Goal: Transaction & Acquisition: Book appointment/travel/reservation

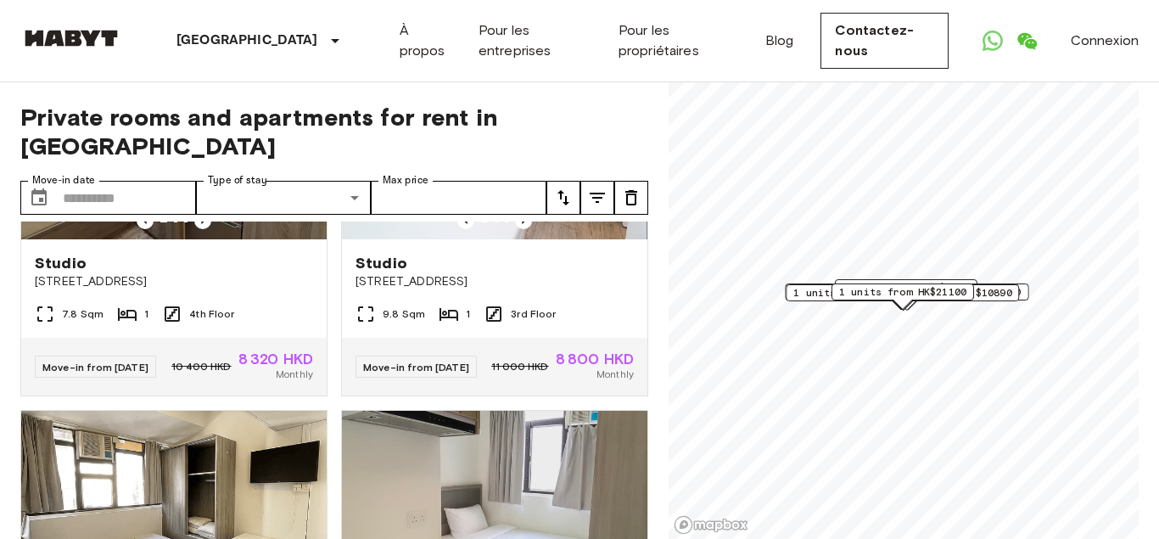
scroll to position [16, 0]
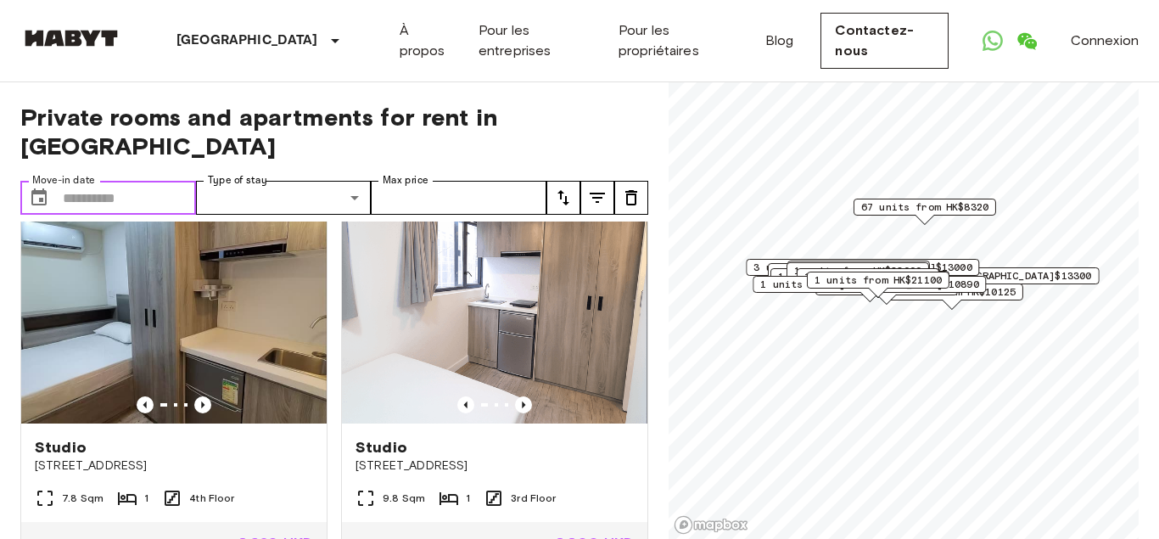
click at [157, 181] on input "Move-in date" at bounding box center [129, 198] width 133 height 34
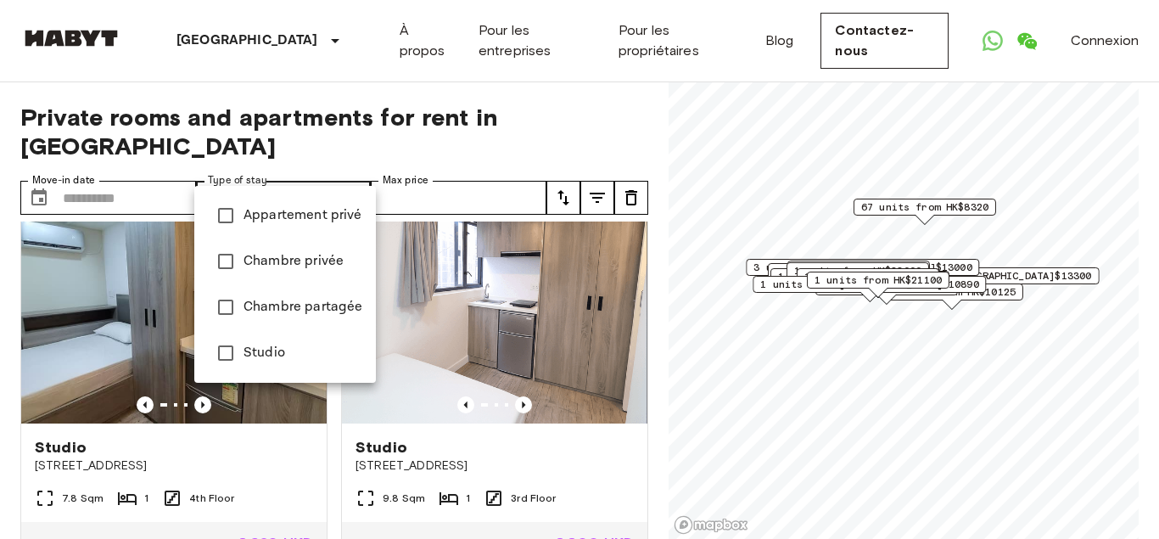
click at [424, 161] on div at bounding box center [579, 269] width 1159 height 539
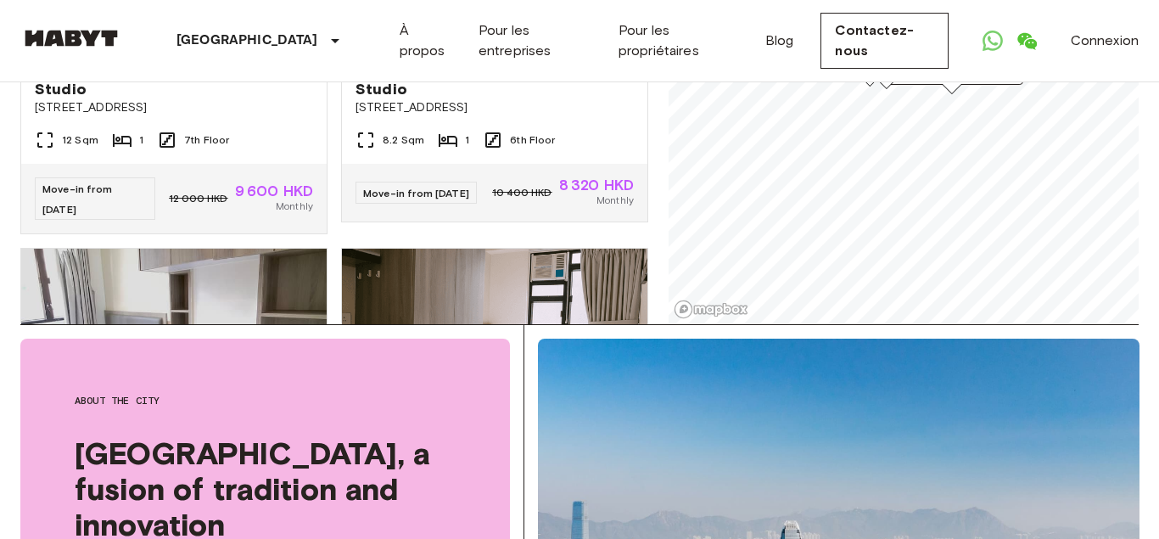
scroll to position [3230, 0]
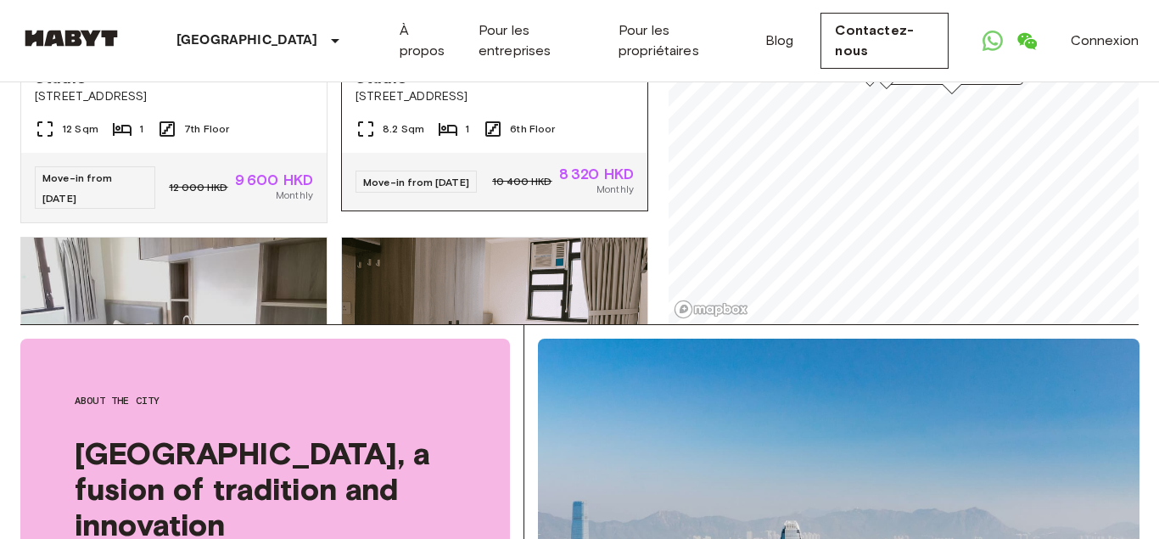
click at [529, 137] on span "6th Floor" at bounding box center [532, 128] width 45 height 15
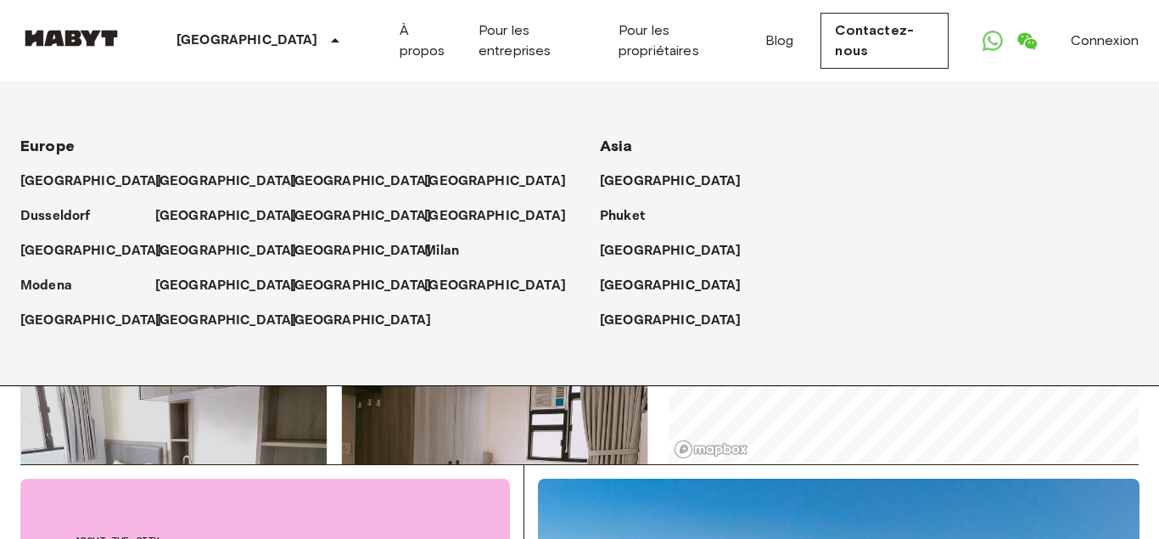
scroll to position [32, 0]
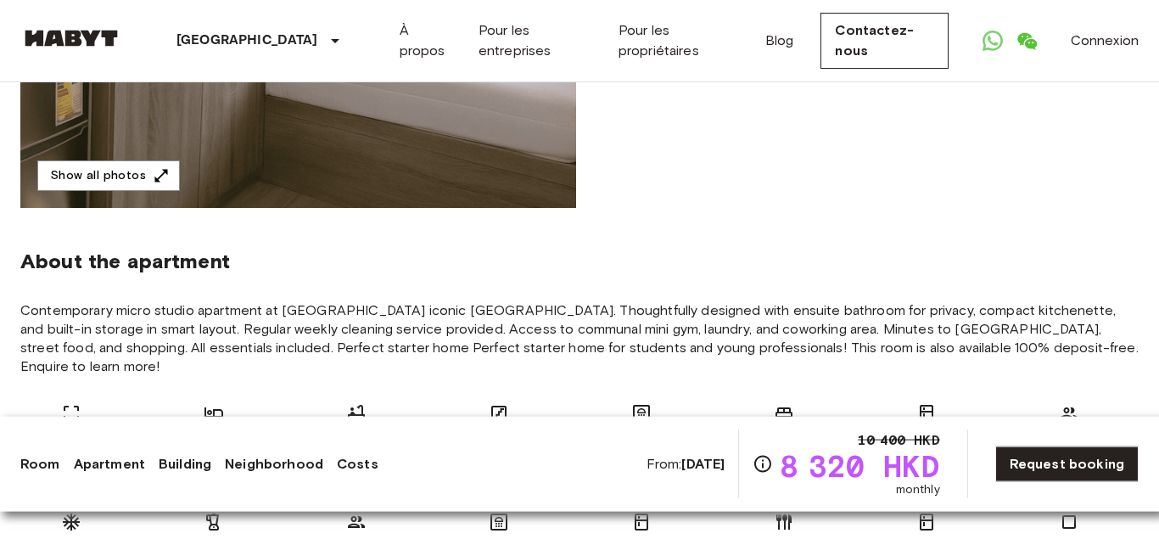
scroll to position [467, 0]
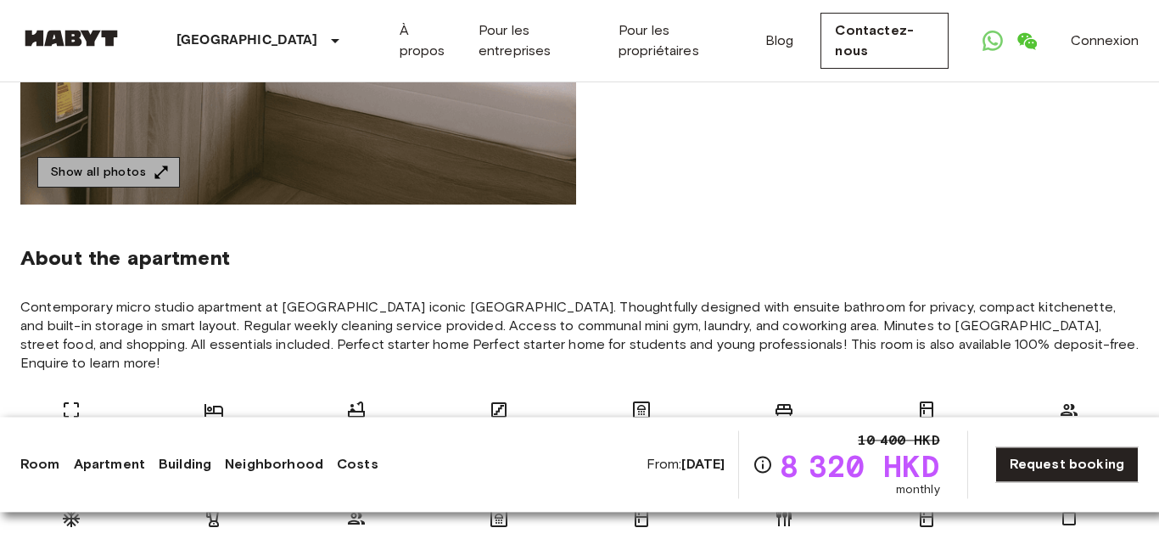
click at [143, 184] on button "Show all photos" at bounding box center [108, 172] width 143 height 31
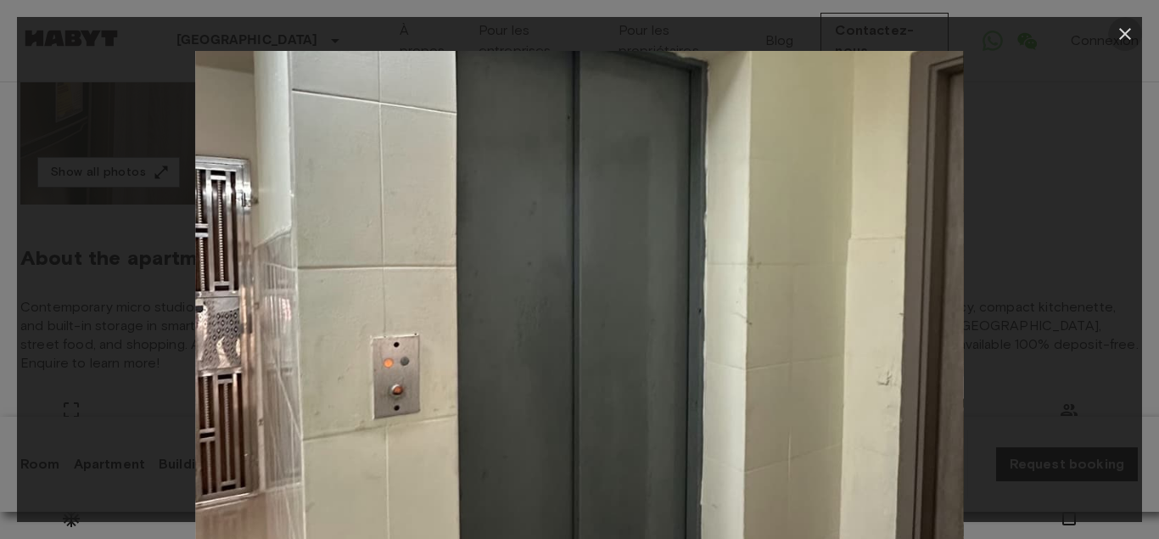
click at [1124, 42] on icon "button" at bounding box center [1125, 34] width 20 height 20
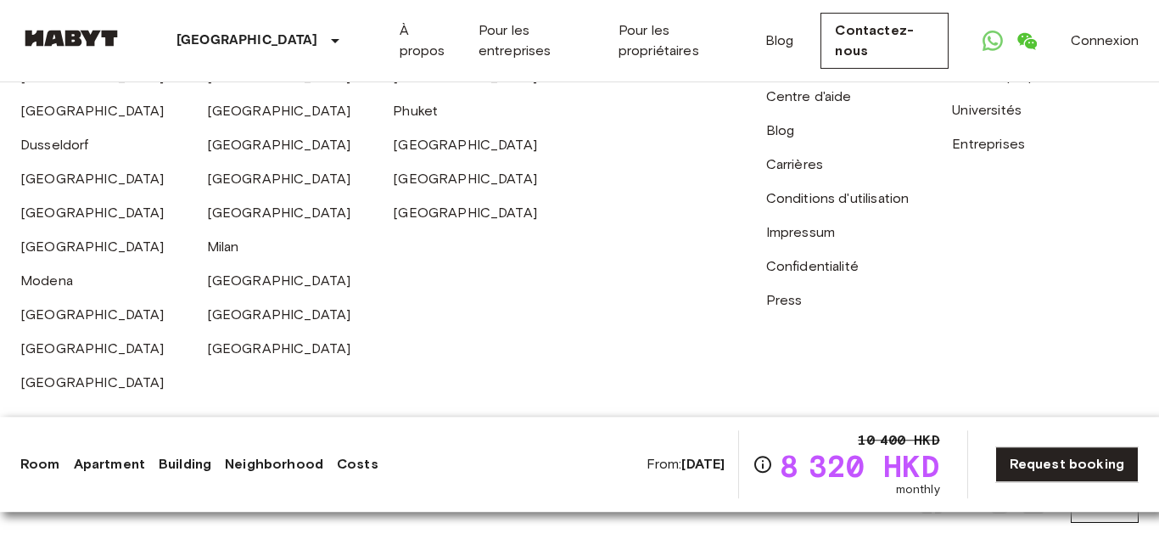
scroll to position [4456, 0]
